Goal: Task Accomplishment & Management: Manage account settings

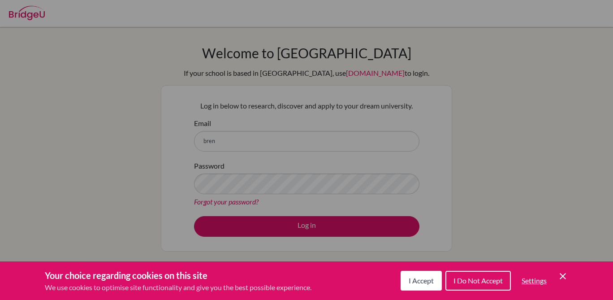
click at [470, 279] on span "I Do Not Accept" at bounding box center [478, 280] width 49 height 9
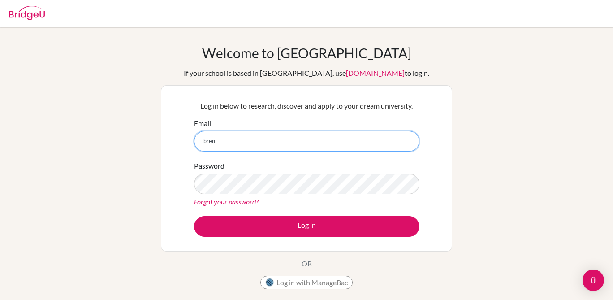
click at [240, 140] on input "bren" at bounding box center [306, 141] width 225 height 21
type input "brennanm@ebv.org.ve"
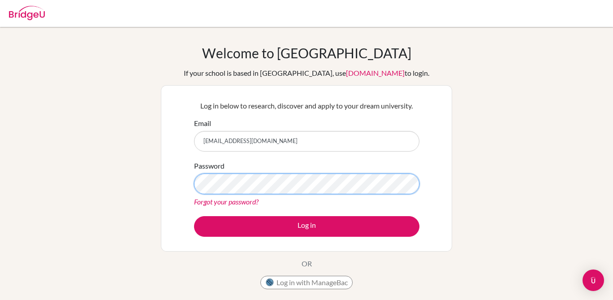
click at [194, 216] on button "Log in" at bounding box center [306, 226] width 225 height 21
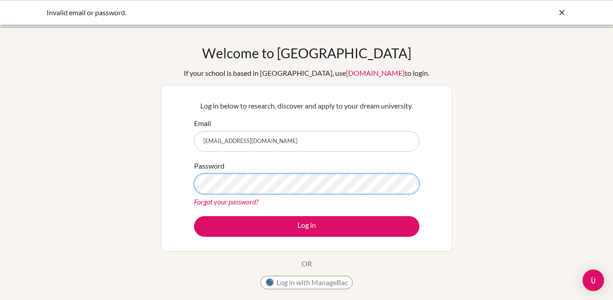
click at [194, 216] on button "Log in" at bounding box center [306, 226] width 225 height 21
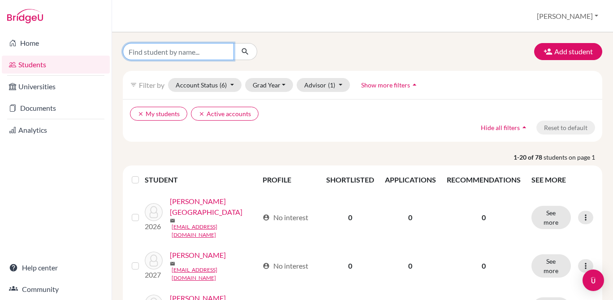
click at [174, 50] on input "Find student by name..." at bounding box center [178, 51] width 111 height 17
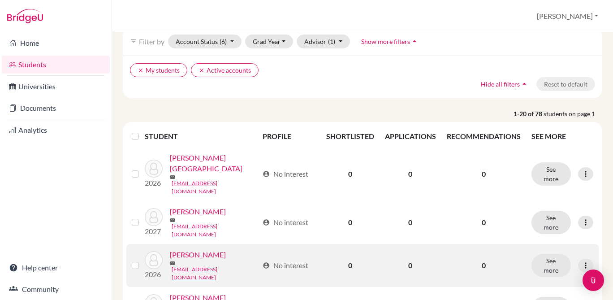
scroll to position [53, 0]
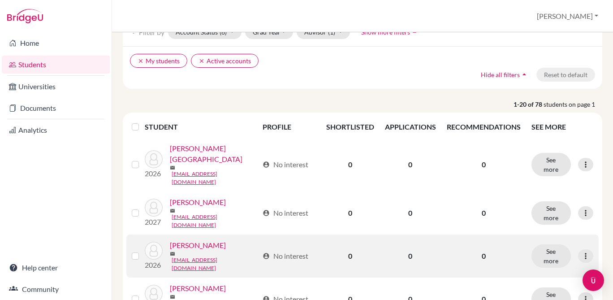
click at [189, 240] on link "[PERSON_NAME]" at bounding box center [198, 245] width 56 height 11
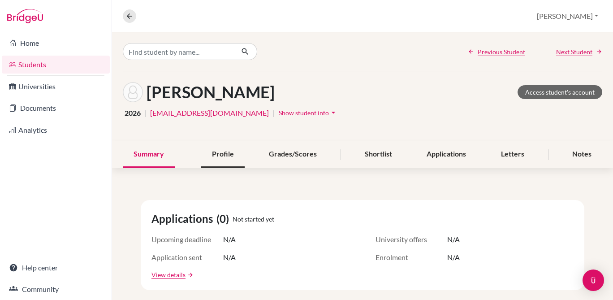
click at [226, 157] on div "Profile" at bounding box center [222, 154] width 43 height 26
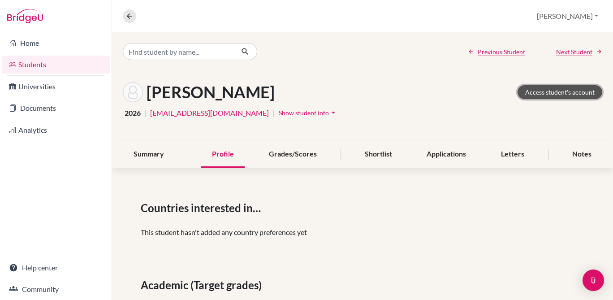
click at [563, 93] on link "Access student's account" at bounding box center [560, 92] width 85 height 14
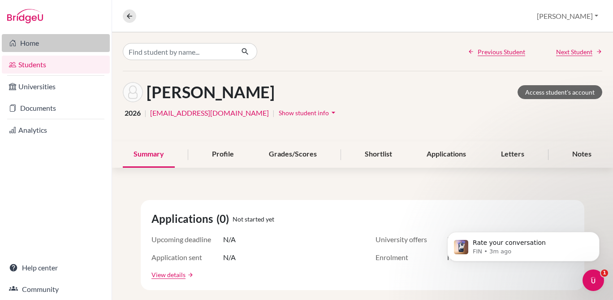
click at [76, 43] on link "Home" at bounding box center [56, 43] width 108 height 18
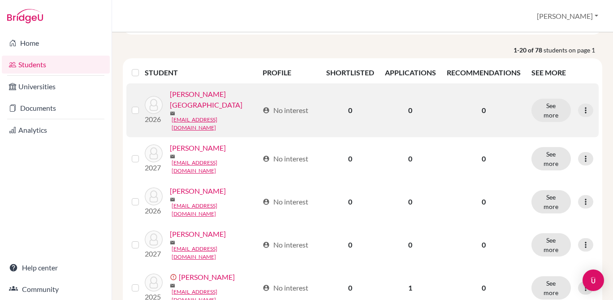
scroll to position [108, 0]
click at [586, 105] on icon at bounding box center [585, 109] width 9 height 9
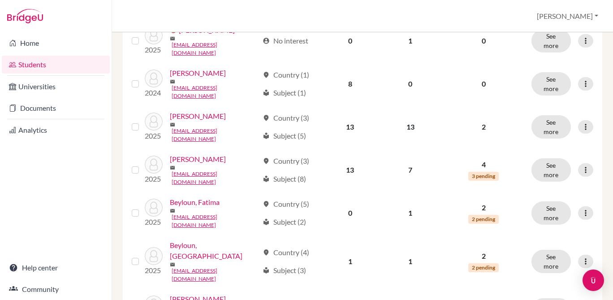
scroll to position [0, 0]
